Goal: Transaction & Acquisition: Purchase product/service

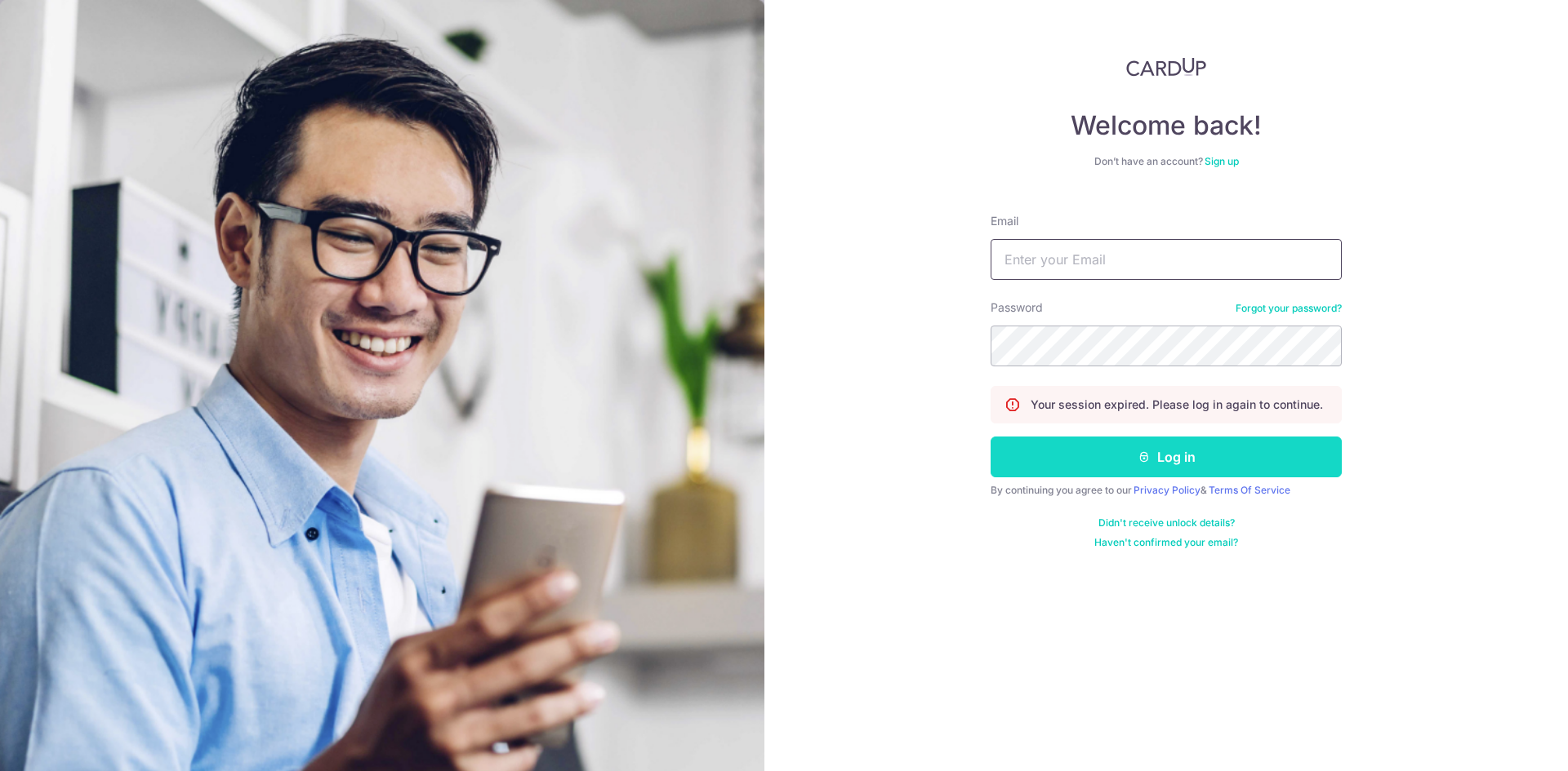
type input "[EMAIL_ADDRESS][DOMAIN_NAME]"
click at [1178, 458] on button "Log in" at bounding box center [1166, 457] width 351 height 41
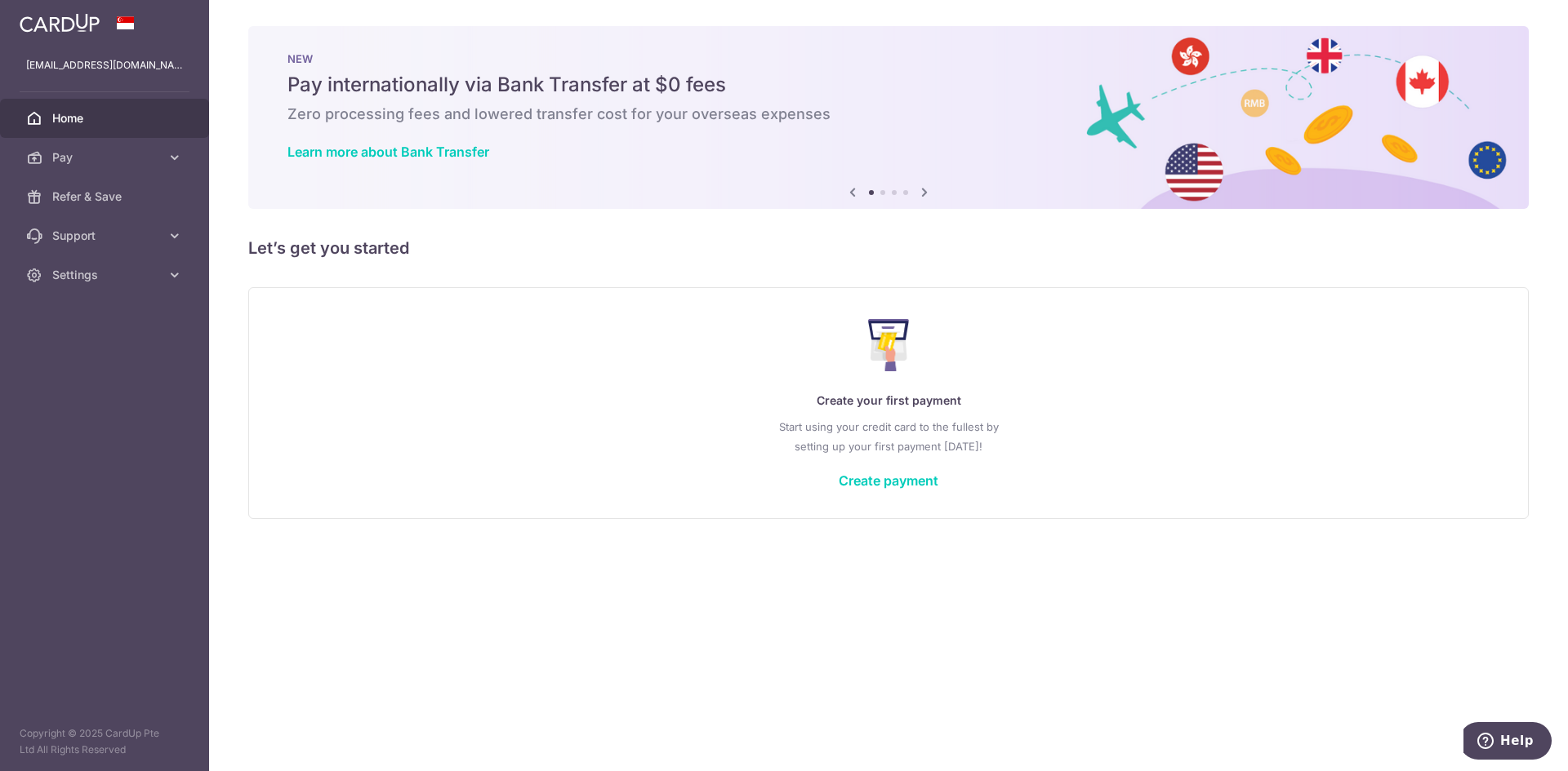
click at [446, 439] on p "Start using your credit card to the fullest by setting up your first payment to…" at bounding box center [887, 436] width 1214 height 39
click at [167, 154] on icon at bounding box center [175, 157] width 17 height 17
click at [83, 197] on span "Payments" at bounding box center [106, 196] width 107 height 17
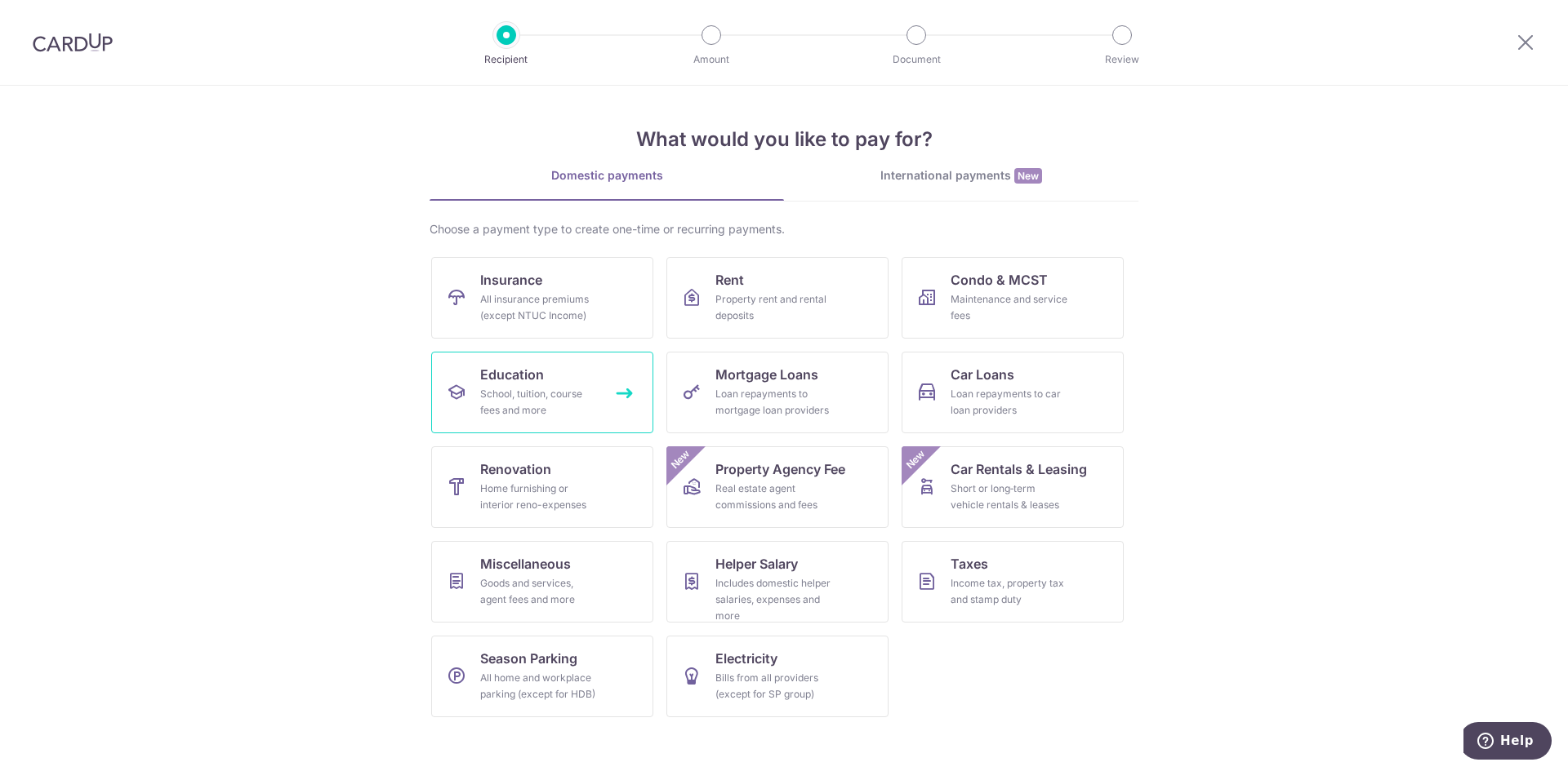
click at [506, 400] on div "School, tuition, course fees and more" at bounding box center [539, 402] width 117 height 32
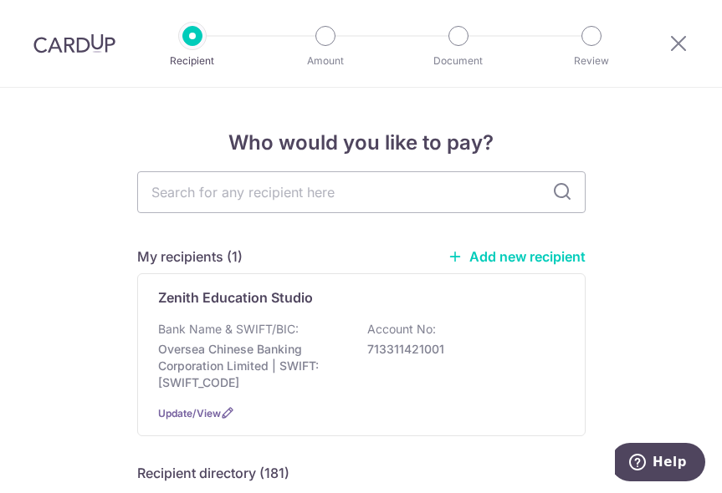
click at [188, 199] on input "text" at bounding box center [361, 192] width 448 height 42
click at [179, 194] on input "text" at bounding box center [361, 192] width 448 height 42
drag, startPoint x: 35, startPoint y: 179, endPoint x: 72, endPoint y: 177, distance: 36.8
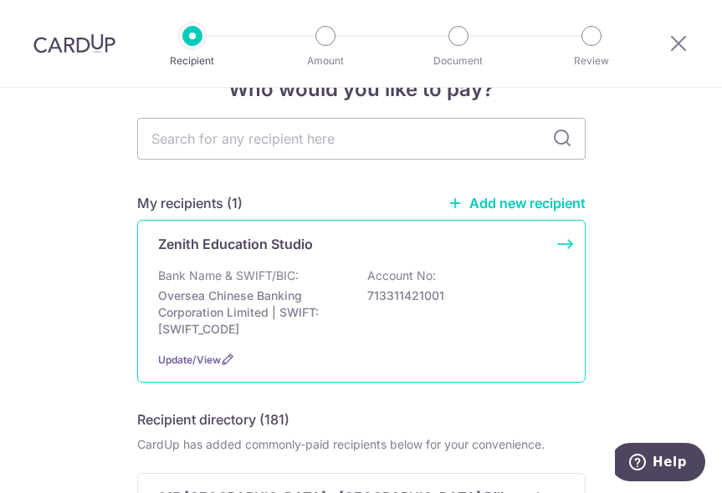
scroll to position [84, 0]
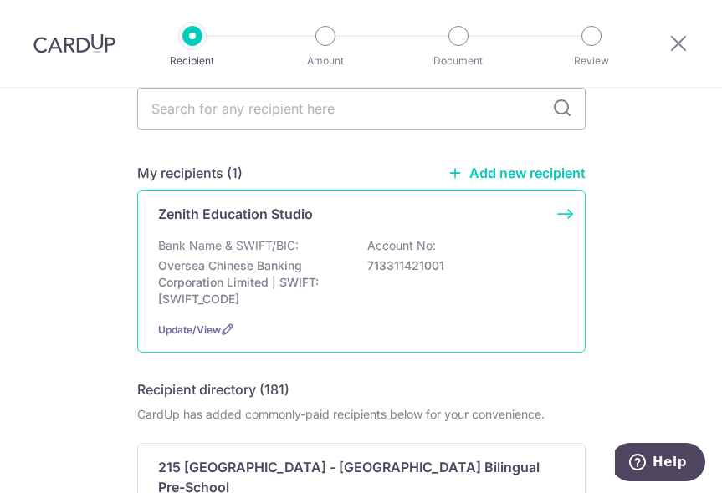
click at [208, 265] on p "Oversea Chinese Banking Corporation Limited | SWIFT: OCBCSGSGXXX" at bounding box center [251, 283] width 187 height 50
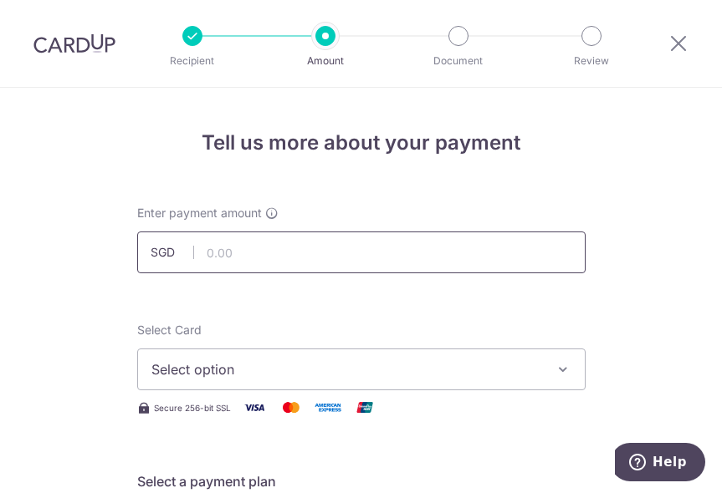
click at [232, 253] on input "text" at bounding box center [361, 253] width 448 height 42
paste input "763.00"
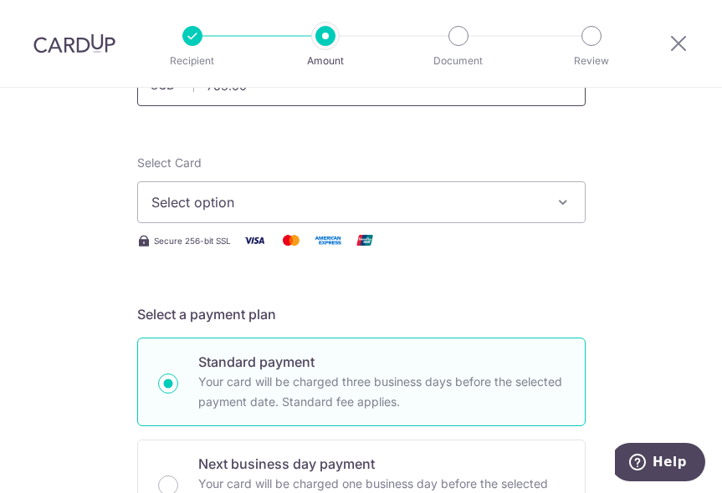
type input "763.00"
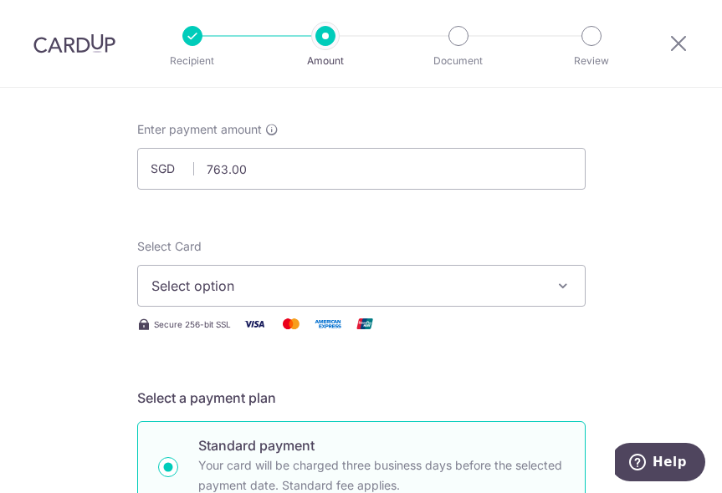
click at [558, 289] on icon "button" at bounding box center [562, 286] width 17 height 17
click at [241, 337] on span "Add credit card" at bounding box center [376, 332] width 390 height 17
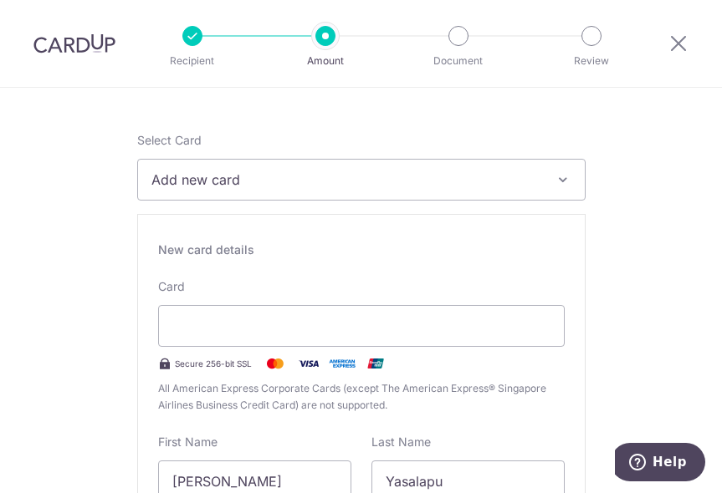
scroll to position [334, 0]
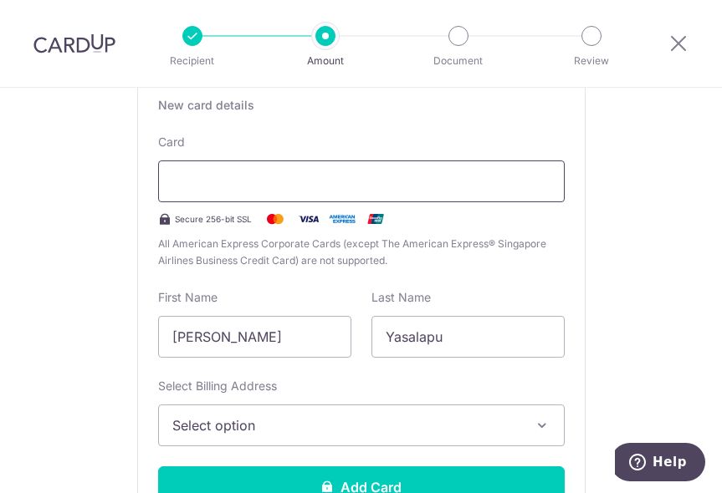
type input "06 / 2029"
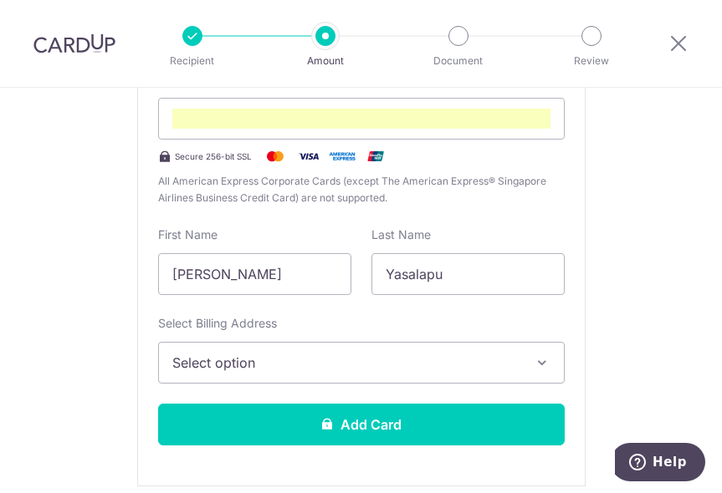
scroll to position [477, 0]
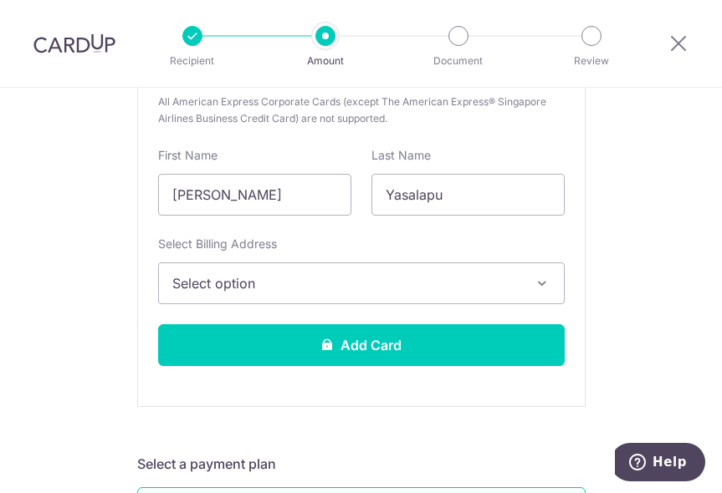
click at [490, 290] on span "Select option" at bounding box center [346, 283] width 348 height 20
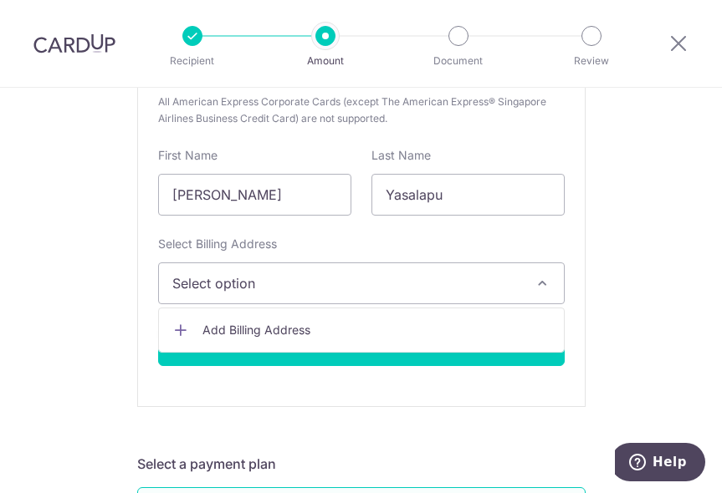
click at [220, 330] on span "Add Billing Address" at bounding box center [376, 330] width 348 height 17
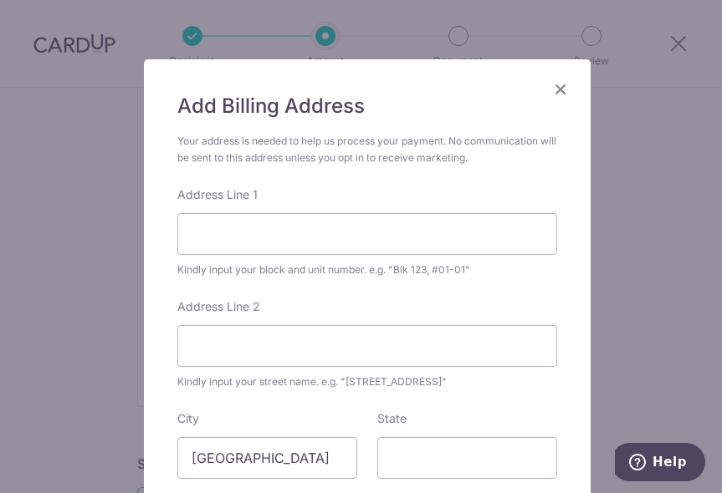
scroll to position [167, 0]
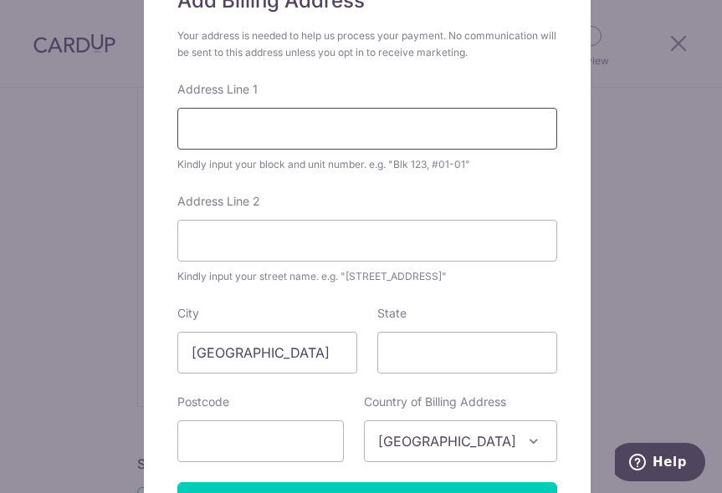
click at [227, 129] on input "Address Line 1" at bounding box center [367, 129] width 380 height 42
type input "68, Tanamerah Kechil Ave"
type input "03-34"
type input "465533"
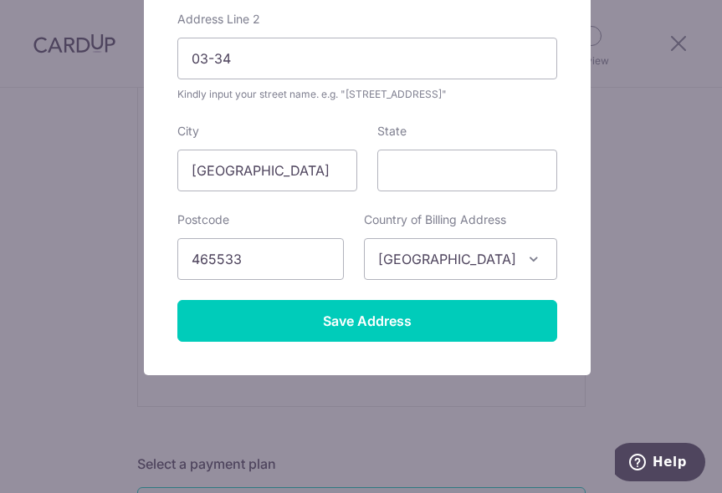
scroll to position [353, 0]
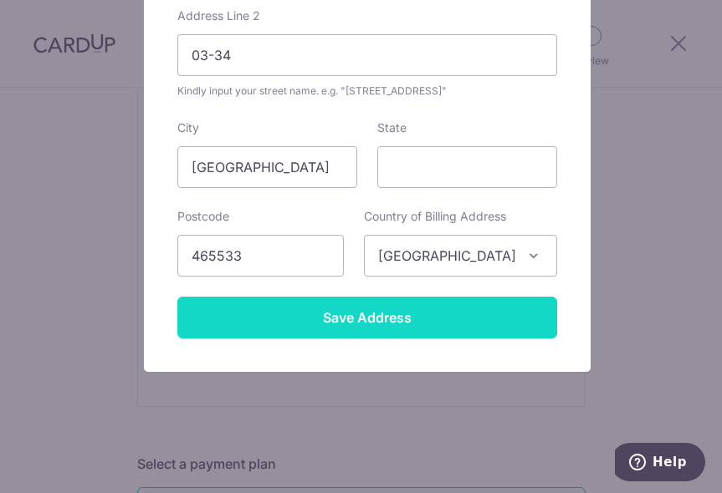
click at [392, 309] on input "Save Address" at bounding box center [367, 318] width 380 height 42
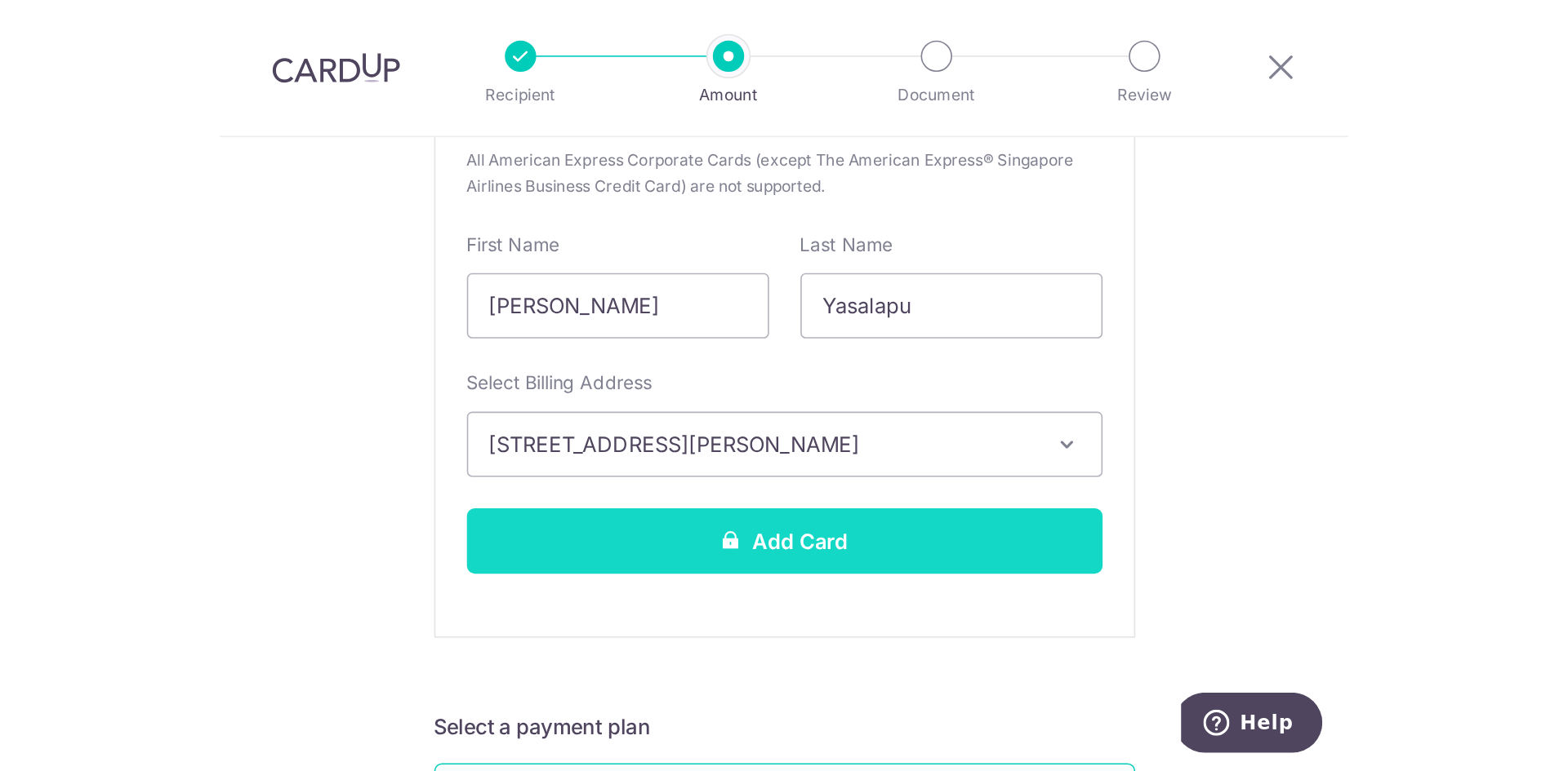
scroll to position [466, 0]
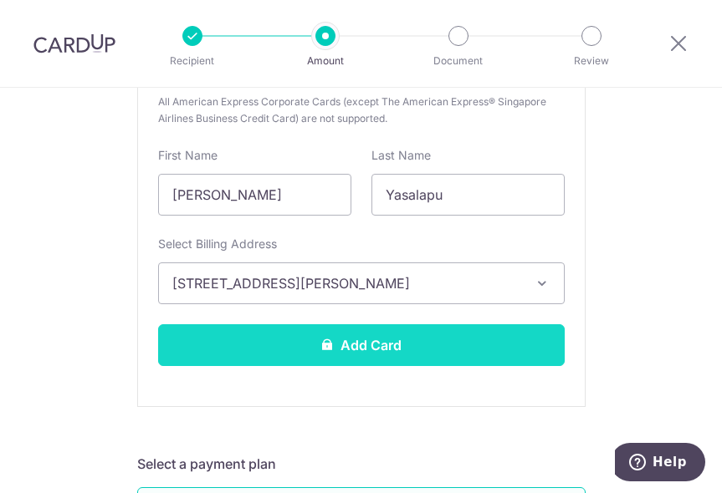
click at [436, 338] on button "Add Card" at bounding box center [361, 345] width 406 height 42
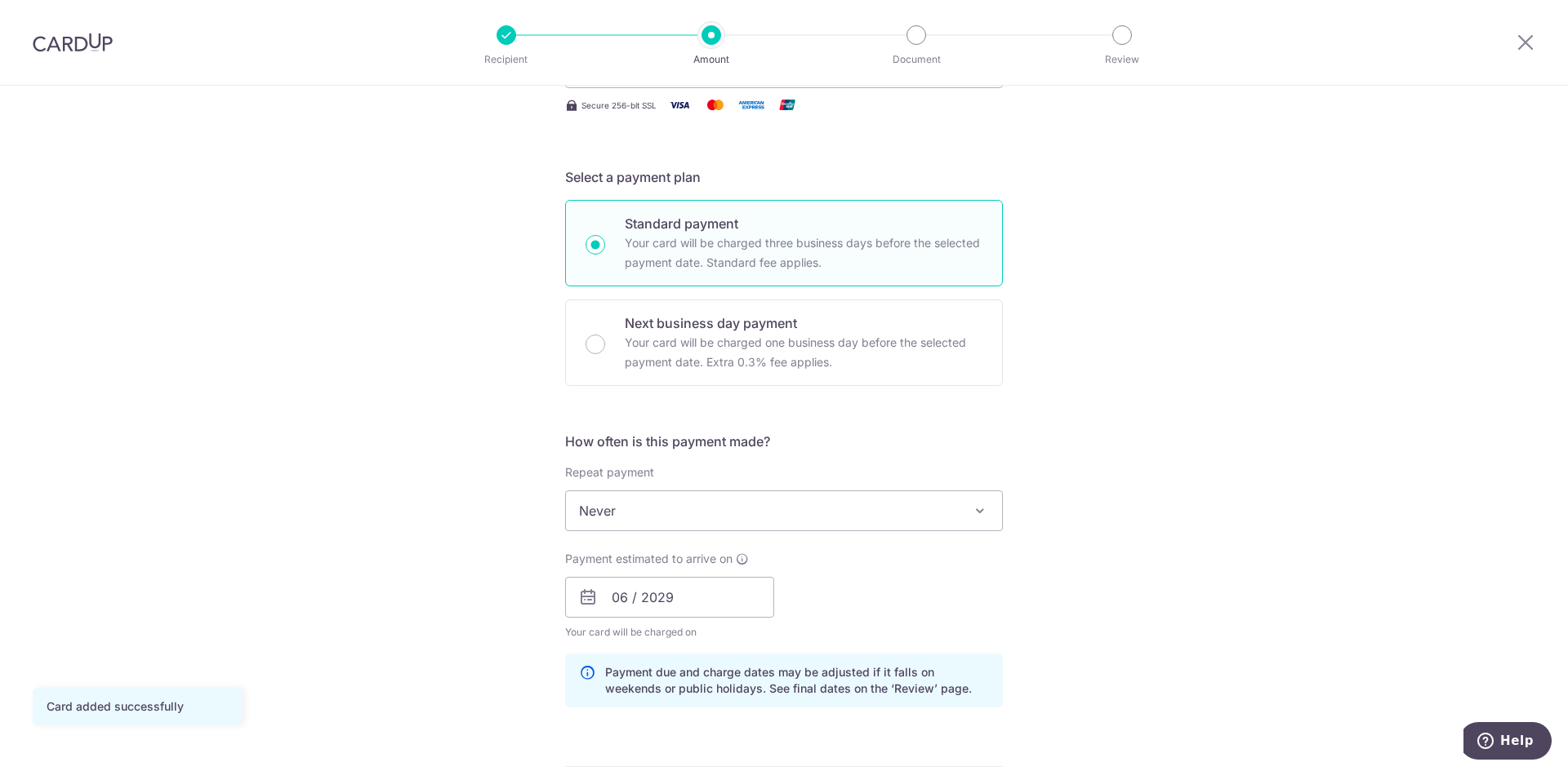
scroll to position [326, 0]
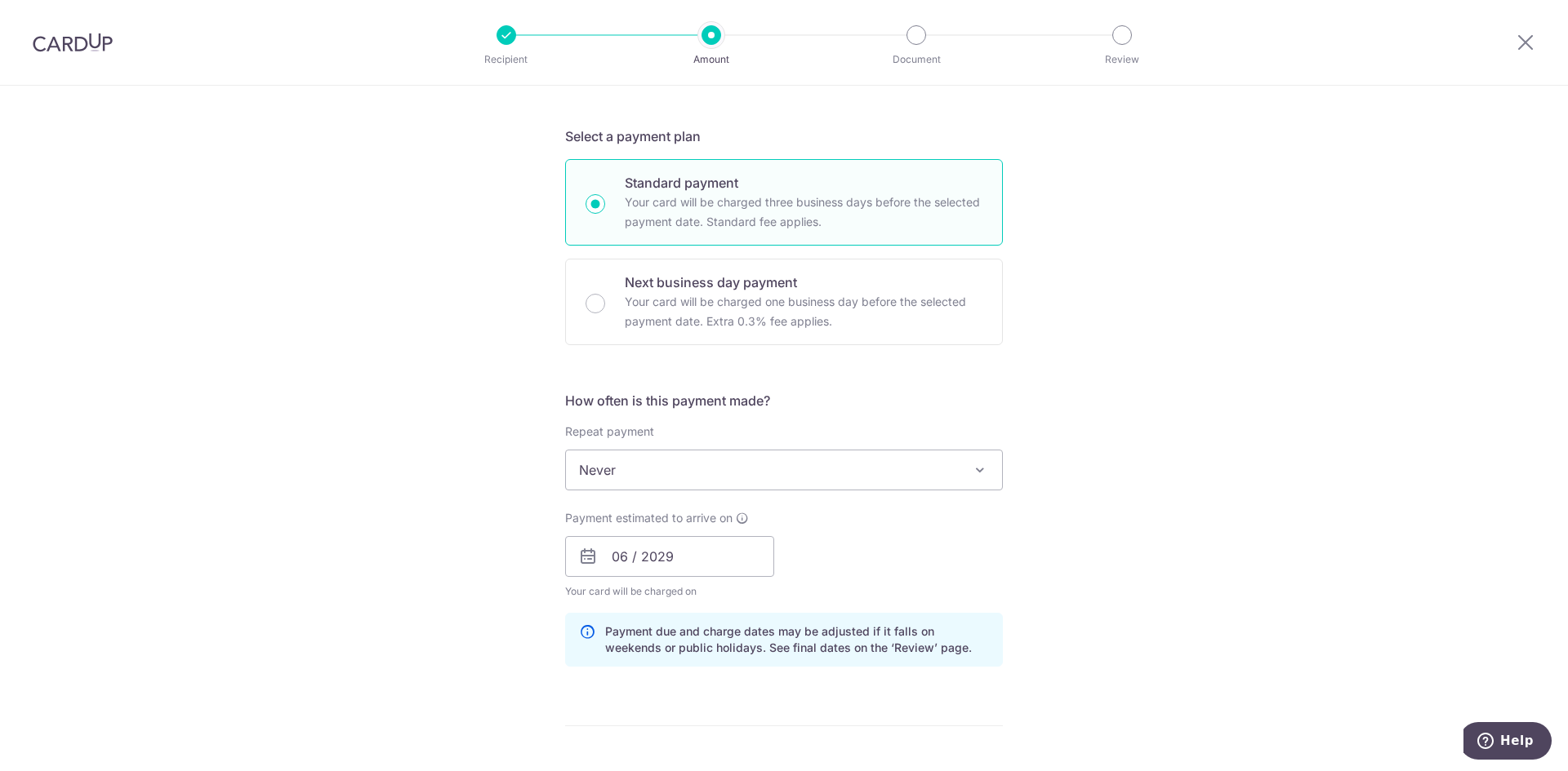
click at [1045, 510] on div "Tell us more about your payment Enter payment amount SGD 763.00 763.00 Card add…" at bounding box center [784, 530] width 1568 height 1543
click at [670, 555] on input "06 / 2029" at bounding box center [670, 556] width 209 height 41
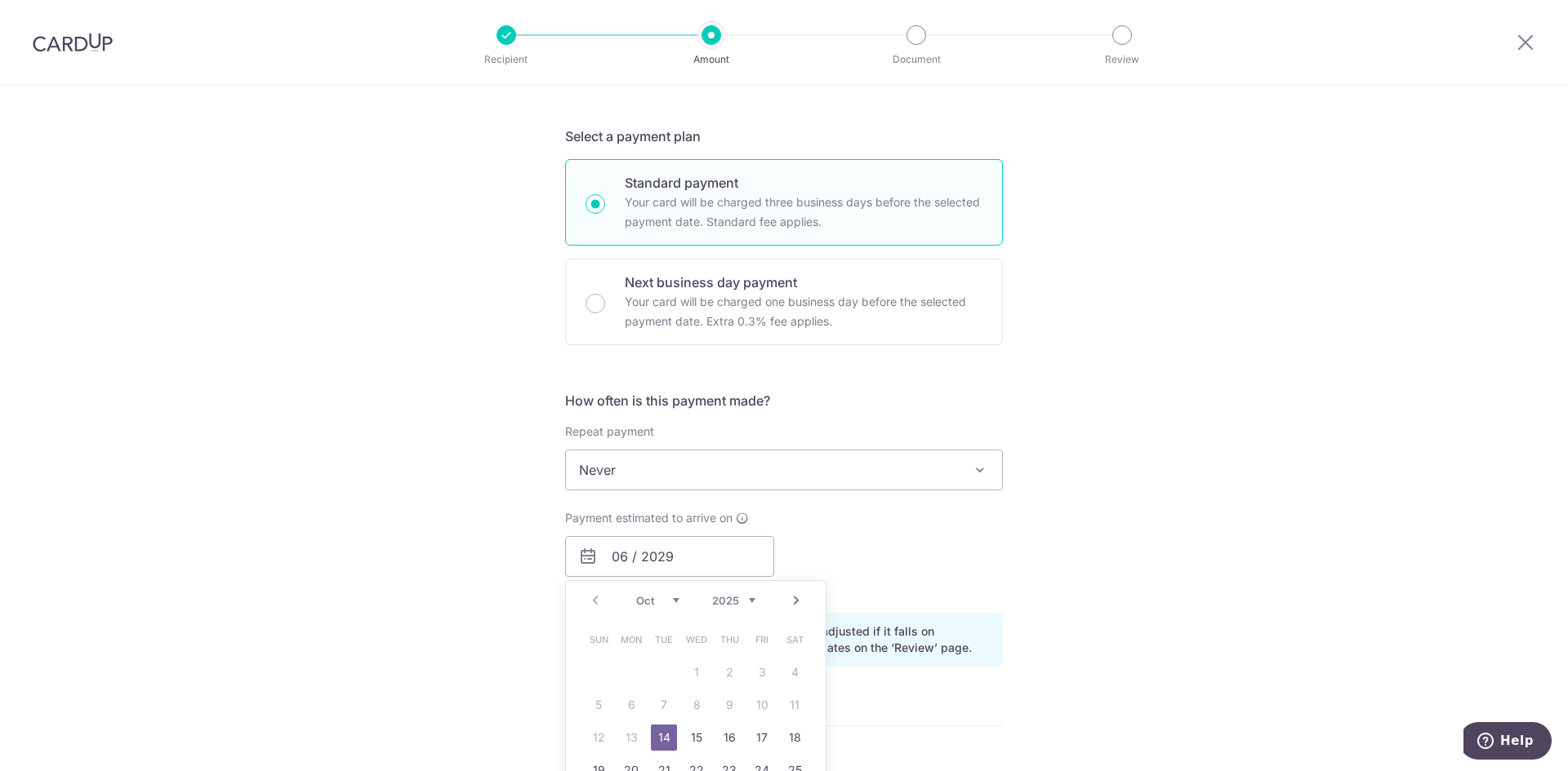
click at [1145, 515] on div "Tell us more about your payment Enter payment amount SGD 763.00 763.00 Card add…" at bounding box center [784, 530] width 1568 height 1543
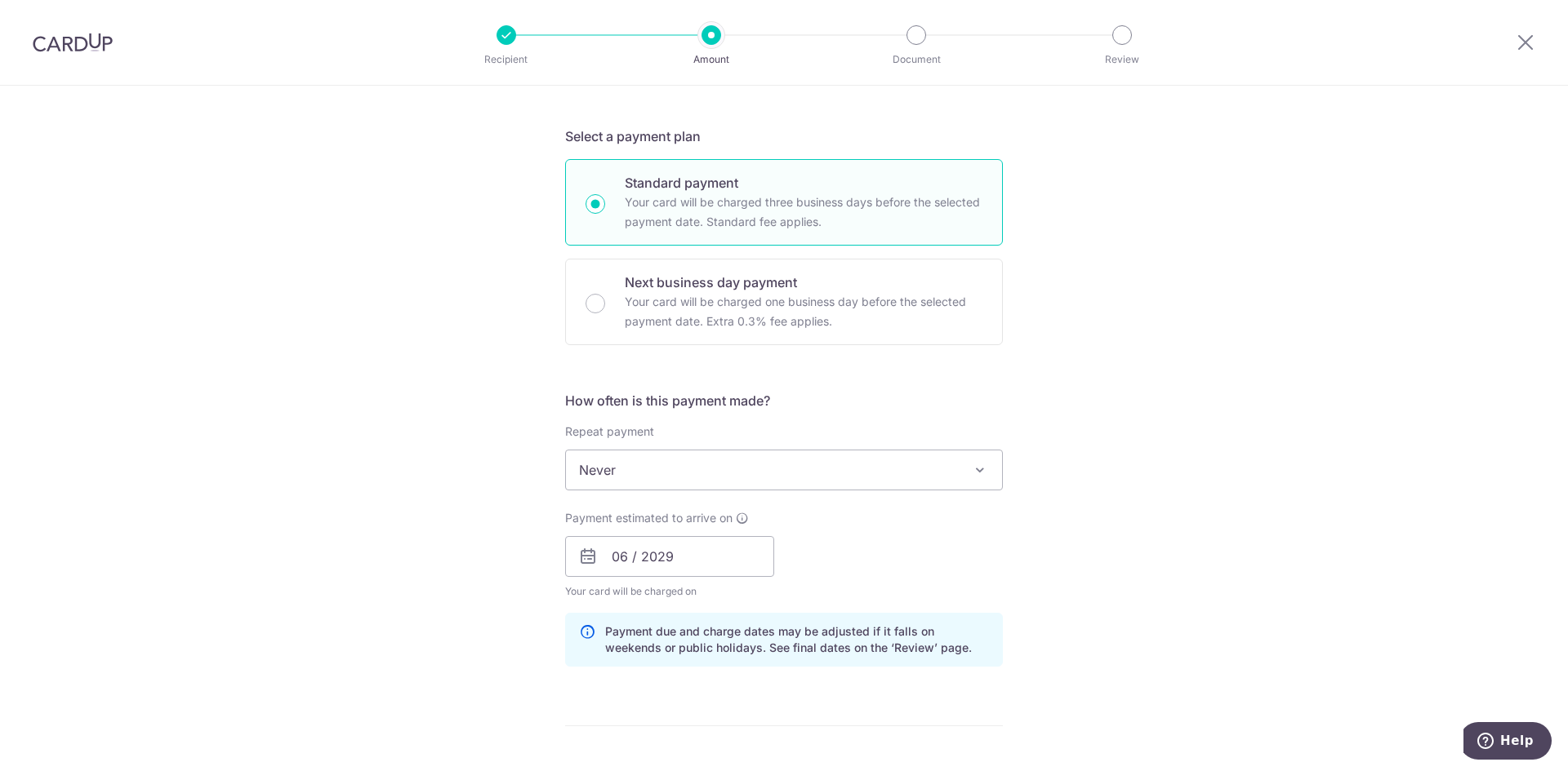
drag, startPoint x: 716, startPoint y: 594, endPoint x: 526, endPoint y: 594, distance: 190.0
click at [526, 594] on div "Tell us more about your payment Enter payment amount SGD 763.00 763.00 Card add…" at bounding box center [784, 530] width 1568 height 1543
click at [586, 553] on icon at bounding box center [588, 556] width 20 height 20
click at [641, 559] on input "06 / 2029" at bounding box center [670, 556] width 209 height 41
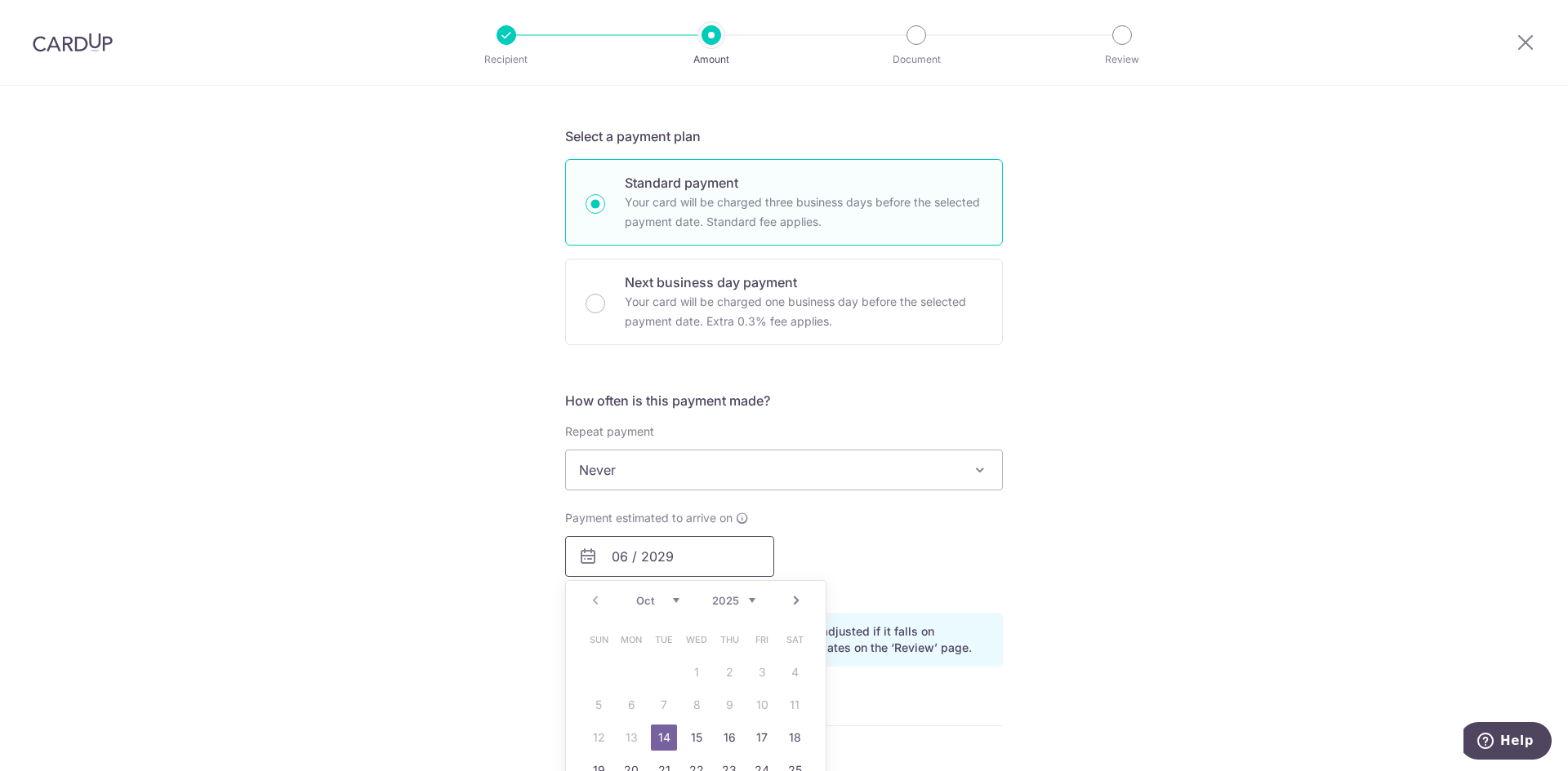
scroll to position [408, 0]
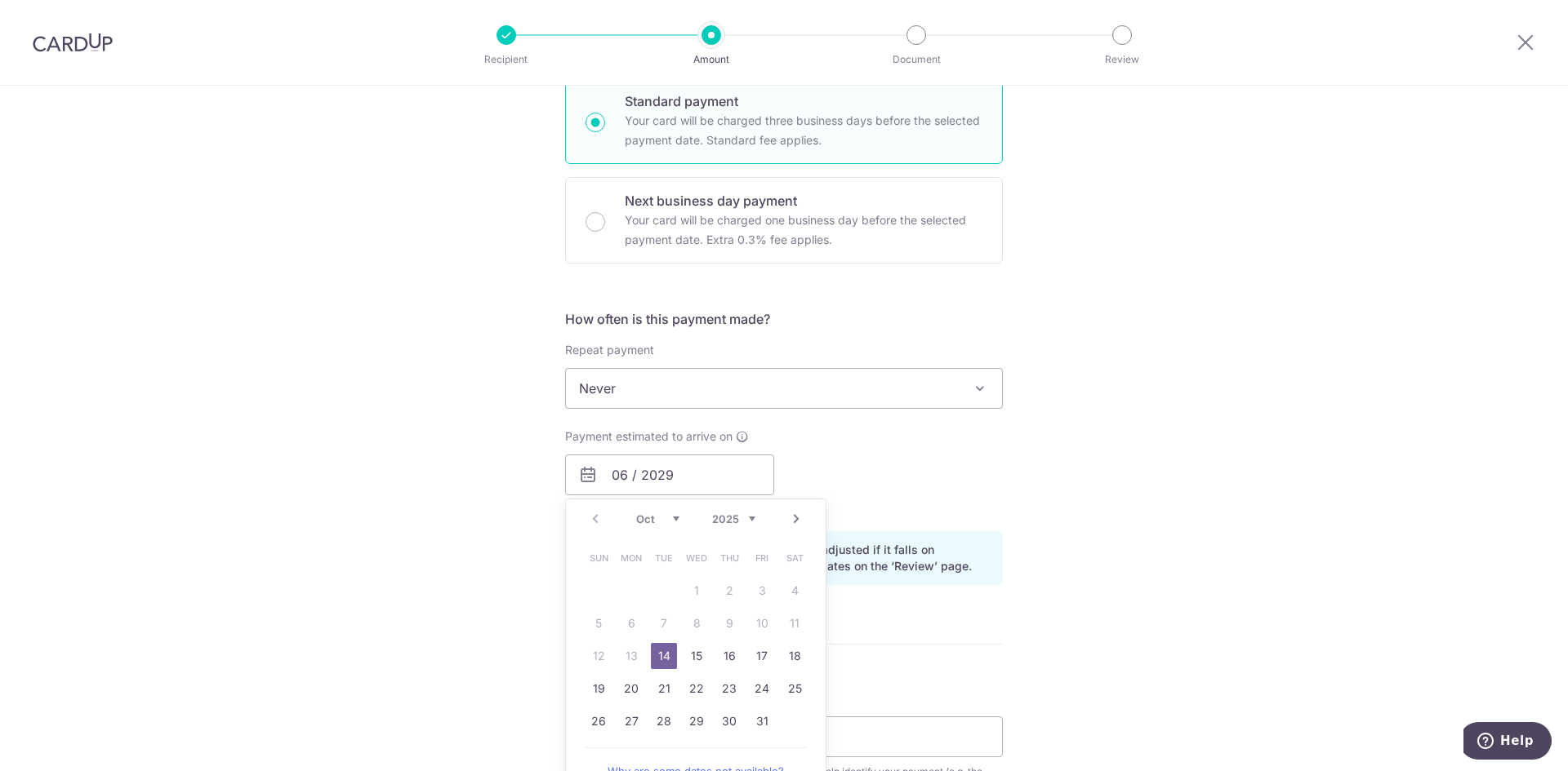
click at [666, 660] on link "14" at bounding box center [663, 656] width 26 height 26
type input "14/10/2025"
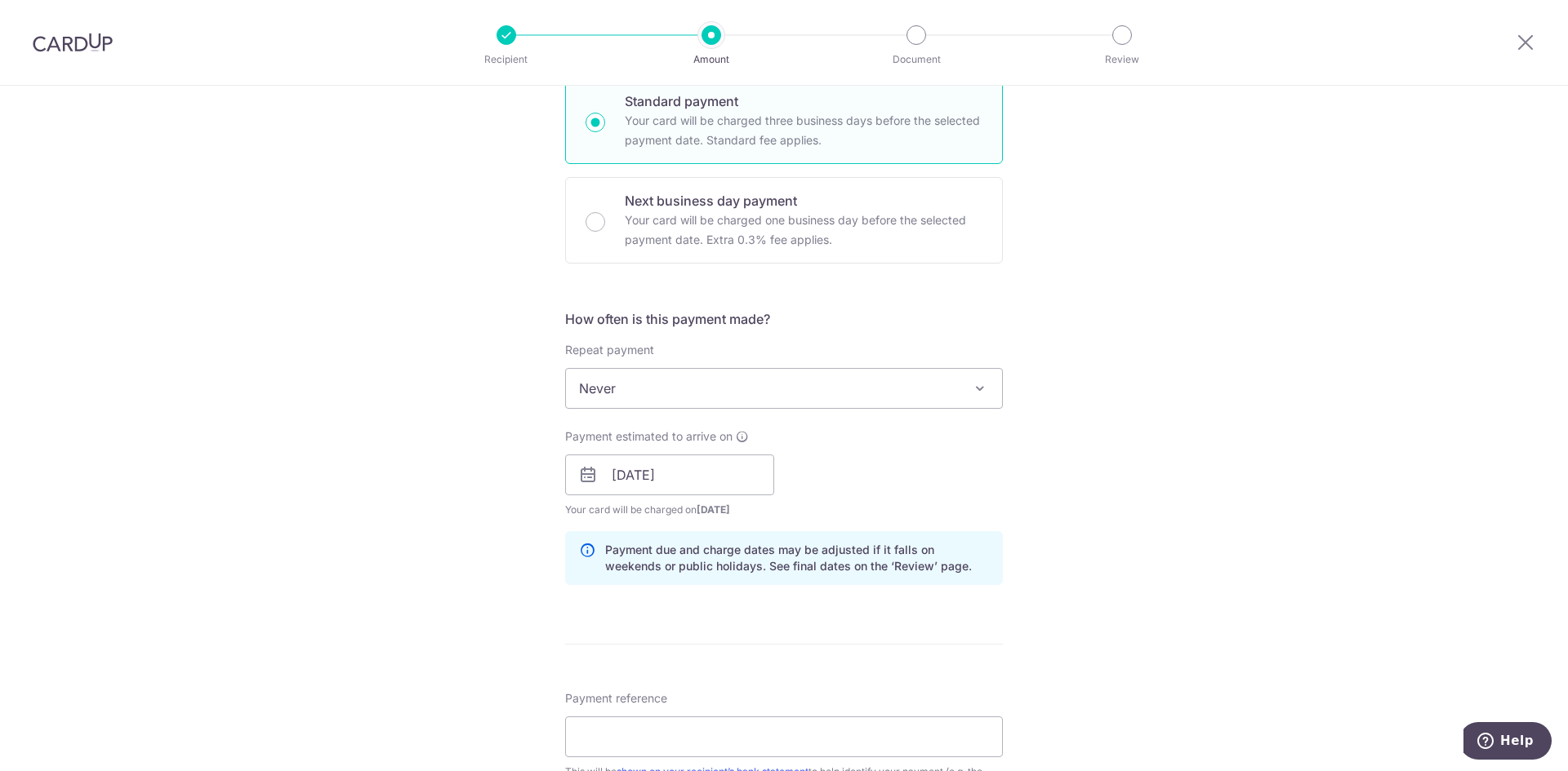
click at [1083, 482] on div "Tell us more about your payment Enter payment amount SGD 763.00 763.00 Card add…" at bounding box center [784, 449] width 1568 height 1543
drag, startPoint x: 763, startPoint y: 509, endPoint x: 526, endPoint y: 512, distance: 237.0
click at [526, 512] on div "Tell us more about your payment Enter payment amount SGD 763.00 763.00 Card add…" at bounding box center [784, 449] width 1568 height 1543
click at [1152, 436] on div "Tell us more about your payment Enter payment amount SGD 763.00 763.00 Card add…" at bounding box center [784, 449] width 1568 height 1543
click at [738, 433] on icon at bounding box center [741, 436] width 13 height 13
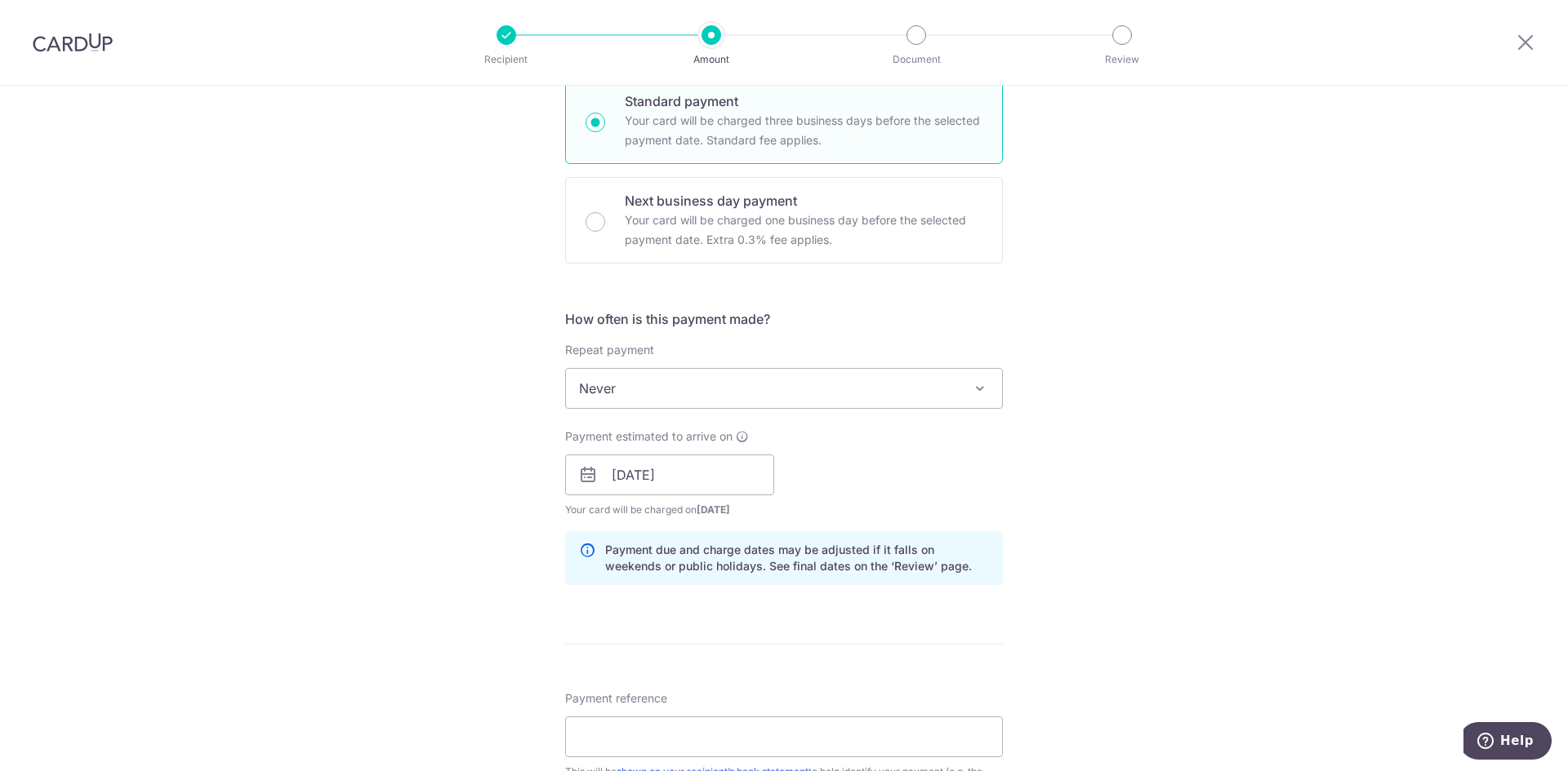
click at [1005, 506] on div "Payment estimated to arrive on 14/10/2025 Prev Next Oct Nov Dec 2025 2026 2027 …" at bounding box center [784, 473] width 457 height 90
click at [740, 435] on icon at bounding box center [741, 436] width 13 height 13
click at [1054, 470] on div "Tell us more about your payment Enter payment amount SGD 763.00 763.00 Card add…" at bounding box center [784, 449] width 1568 height 1543
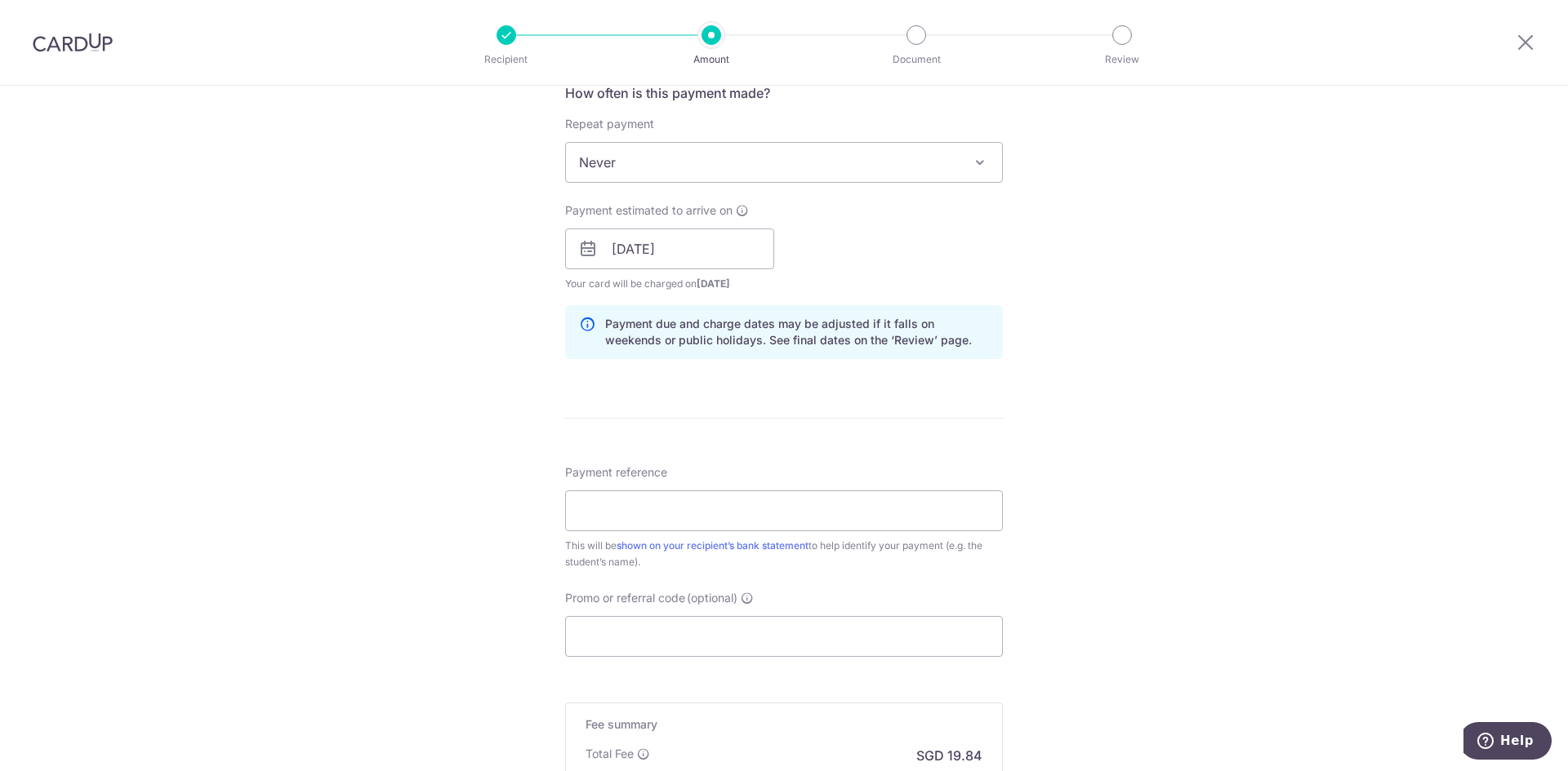
scroll to position [653, 0]
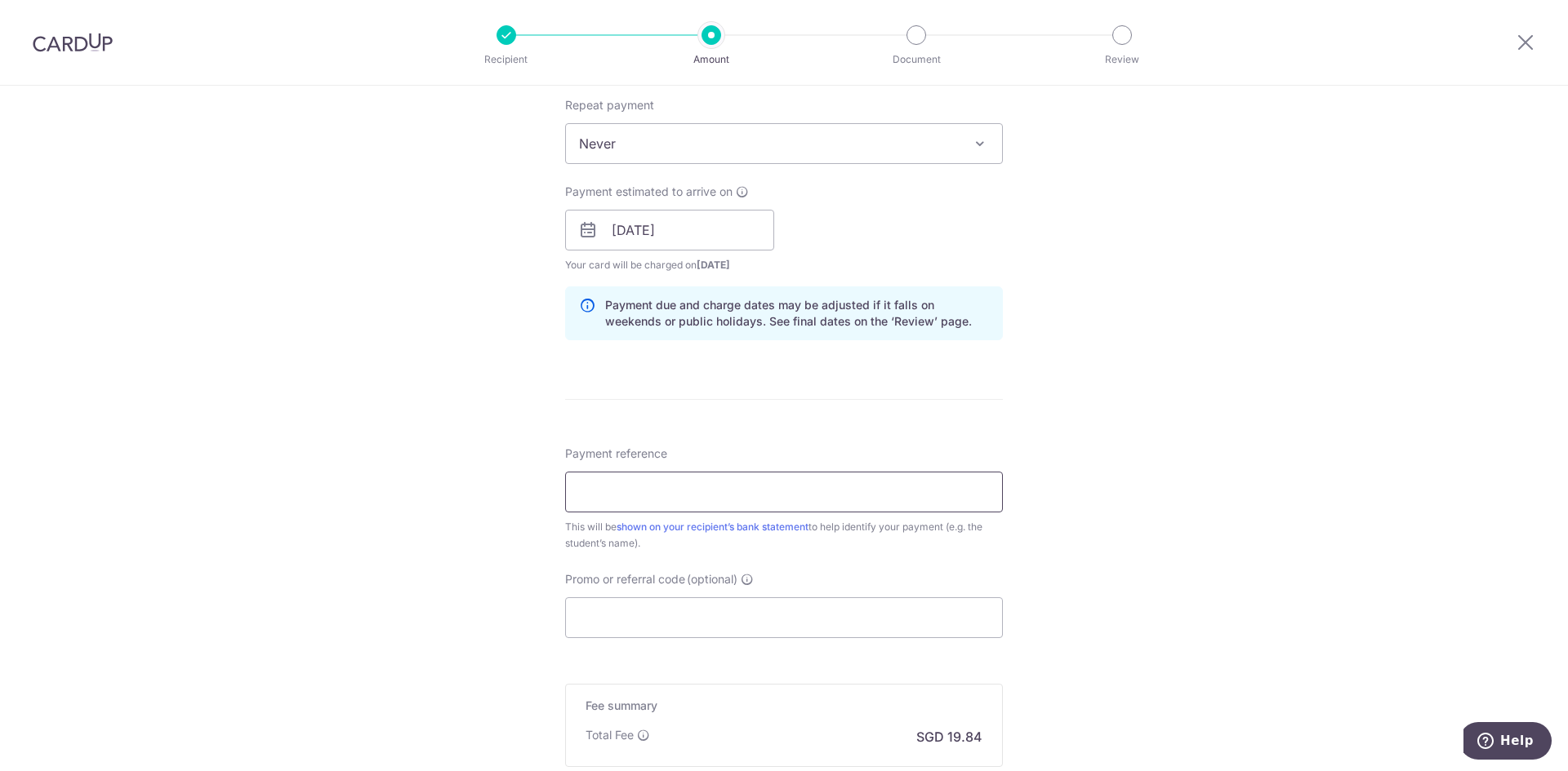
click at [610, 480] on input "Payment reference" at bounding box center [784, 492] width 437 height 41
type input "S"
type input "T"
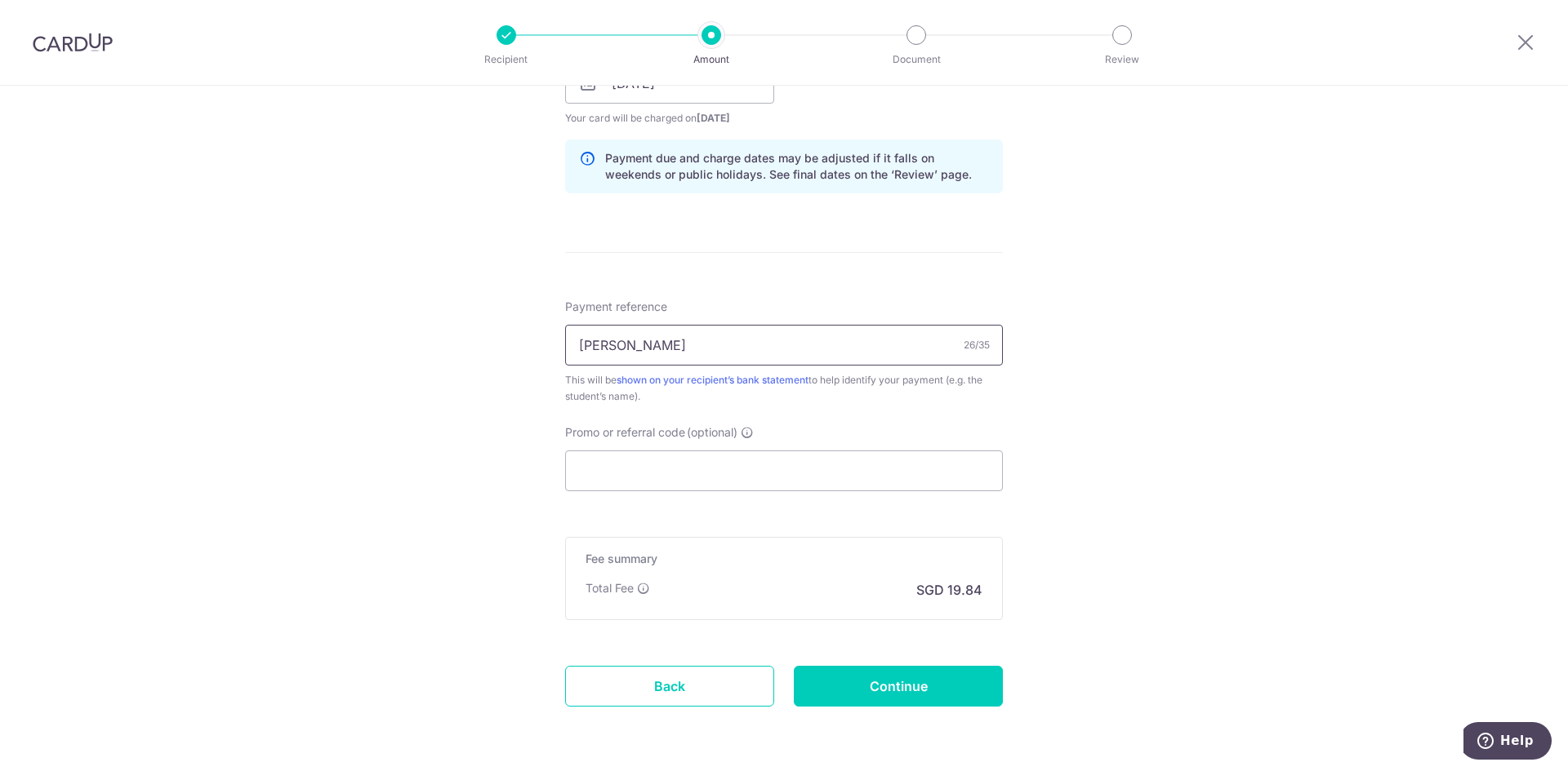
scroll to position [816, 0]
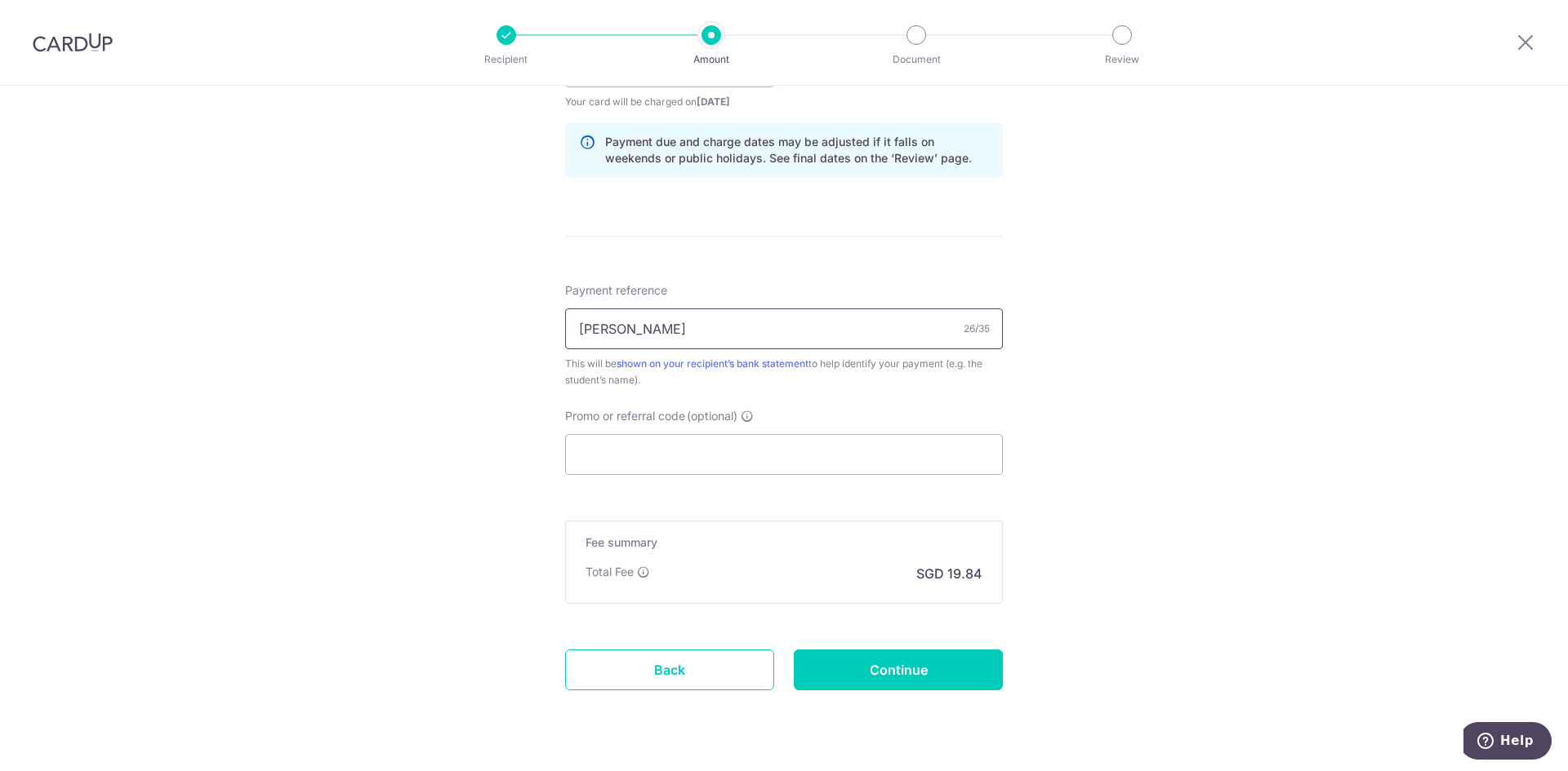
type input "Yasalapu Siddardha Narayan"
click at [951, 576] on p "SGD 19.84" at bounding box center [949, 574] width 66 height 20
click at [1025, 567] on div "Tell us more about your payment Enter payment amount SGD 763.00 763.00 Card add…" at bounding box center [784, 41] width 1568 height 1543
drag, startPoint x: 927, startPoint y: 574, endPoint x: 936, endPoint y: 574, distance: 9.0
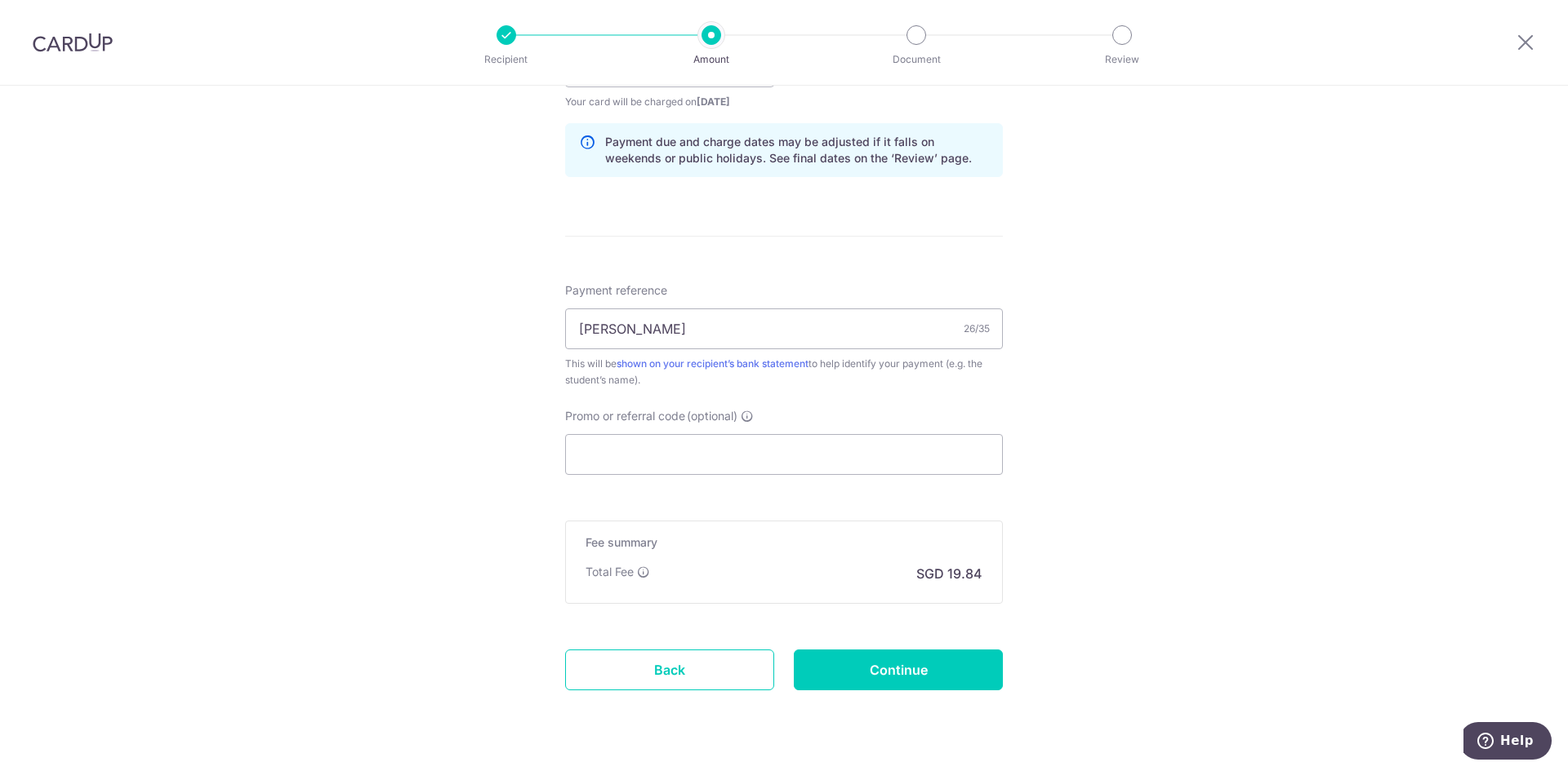
click at [927, 574] on p "SGD 19.84" at bounding box center [949, 574] width 66 height 20
click at [979, 569] on div "Fee summary Base fee Extend fee Next-day fee Total Fee SGD 19.84" at bounding box center [784, 561] width 437 height 83
click at [1093, 526] on div "Tell us more about your payment Enter payment amount SGD 763.00 763.00 Card add…" at bounding box center [784, 41] width 1568 height 1543
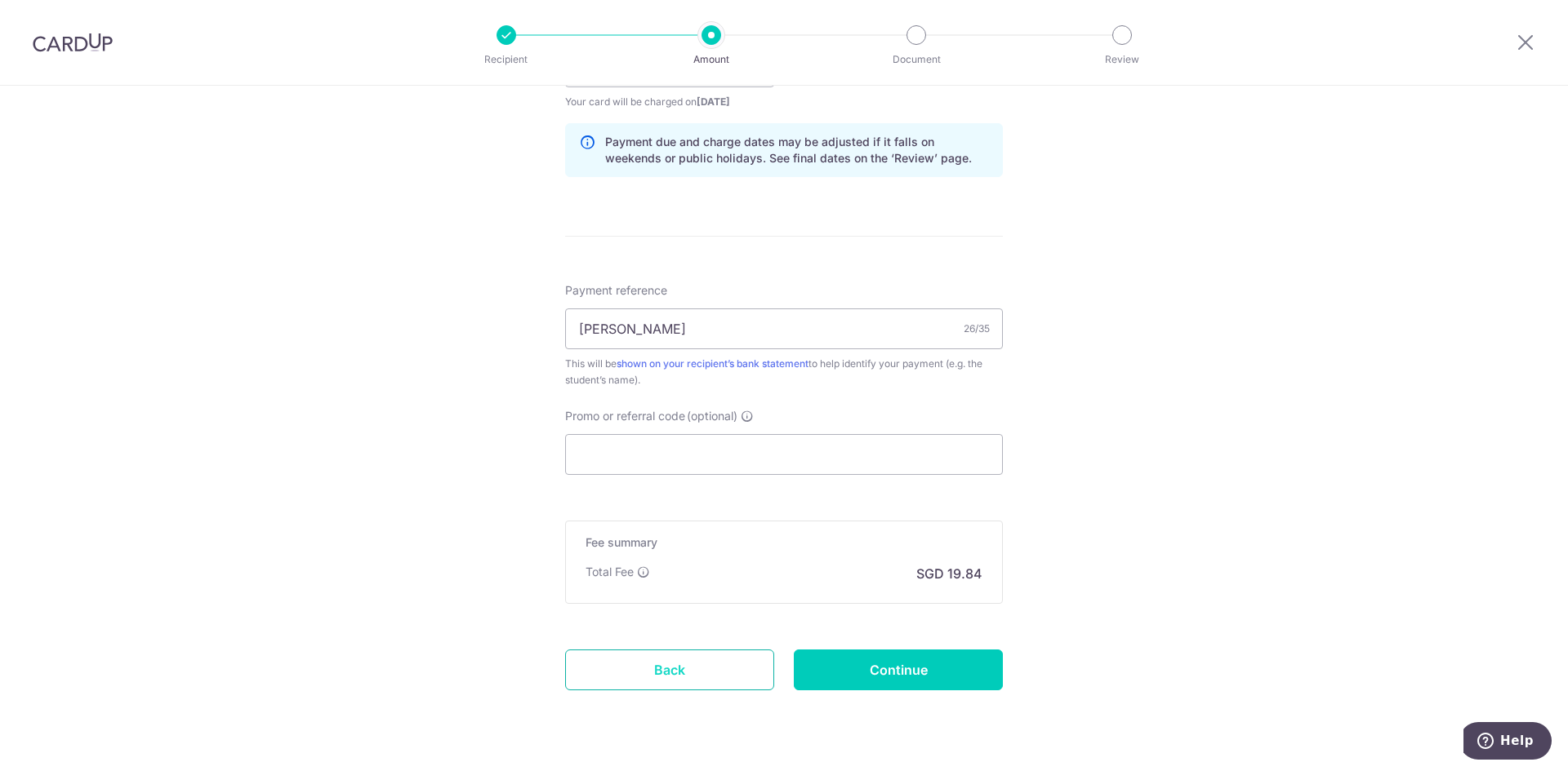
click at [659, 662] on link "Back" at bounding box center [670, 670] width 209 height 41
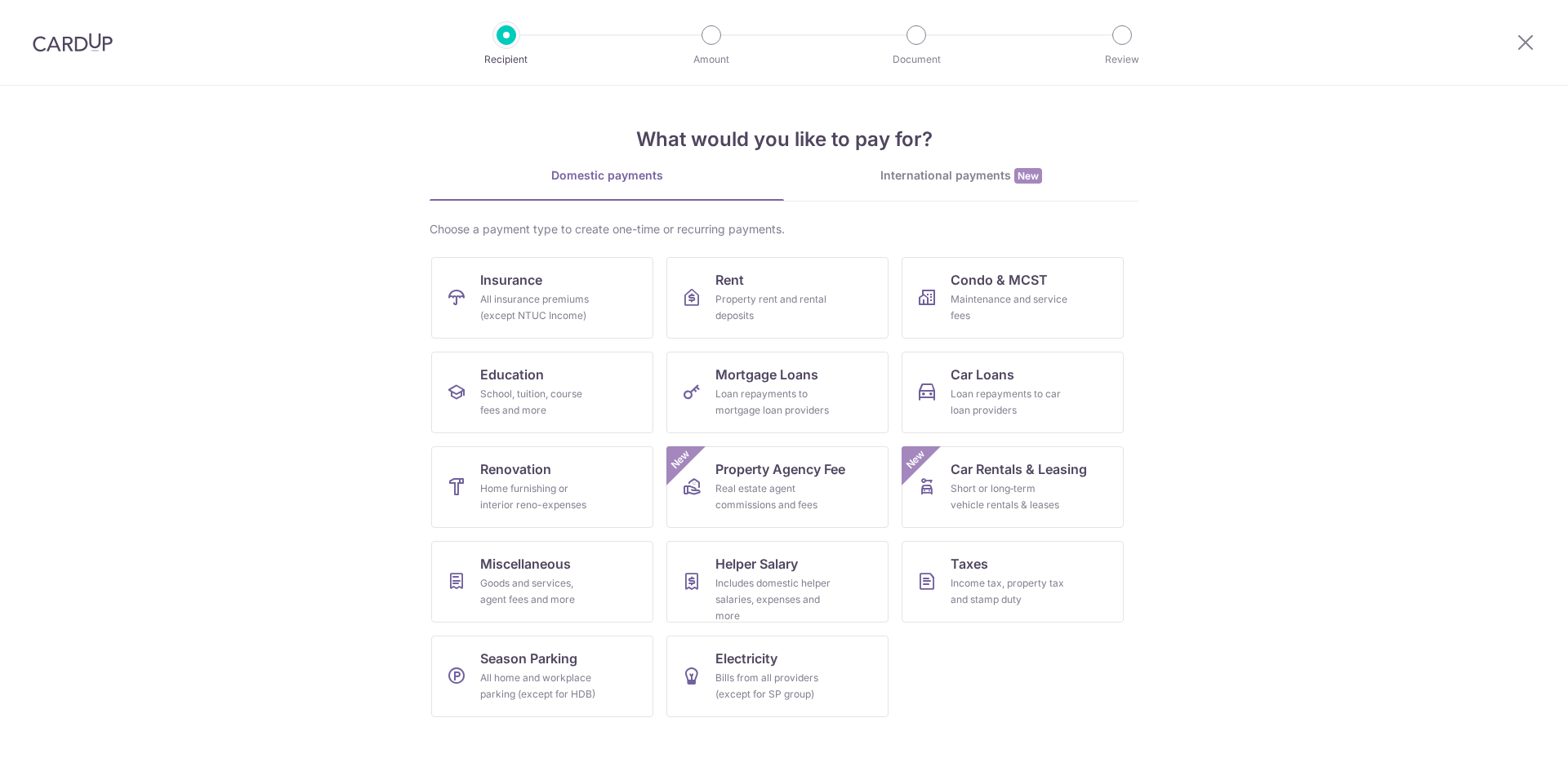
drag, startPoint x: 1278, startPoint y: 354, endPoint x: 1267, endPoint y: 374, distance: 22.8
click at [1277, 354] on section "What would you like to pay for? Domestic payments International payments New Ch…" at bounding box center [784, 428] width 1568 height 685
